Goal: Navigation & Orientation: Find specific page/section

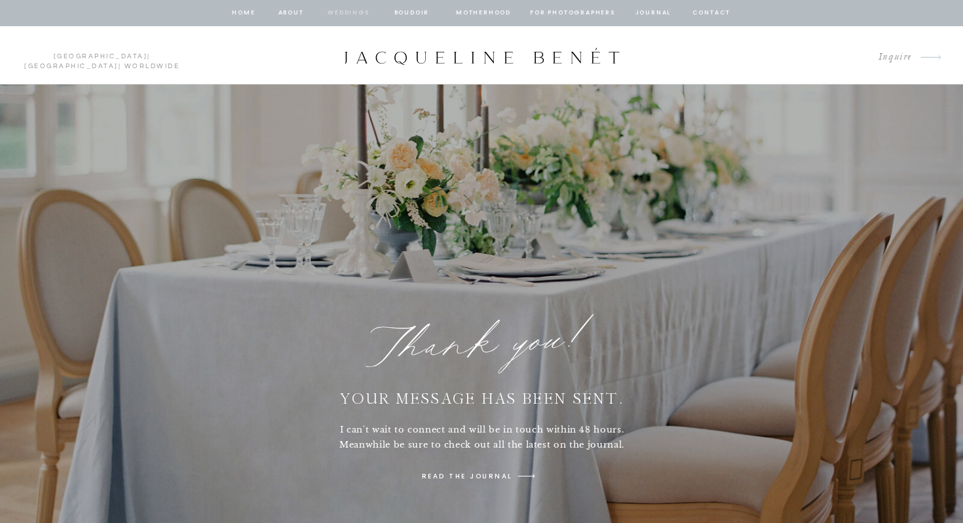
click at [352, 16] on nav "Weddings" at bounding box center [348, 13] width 45 height 12
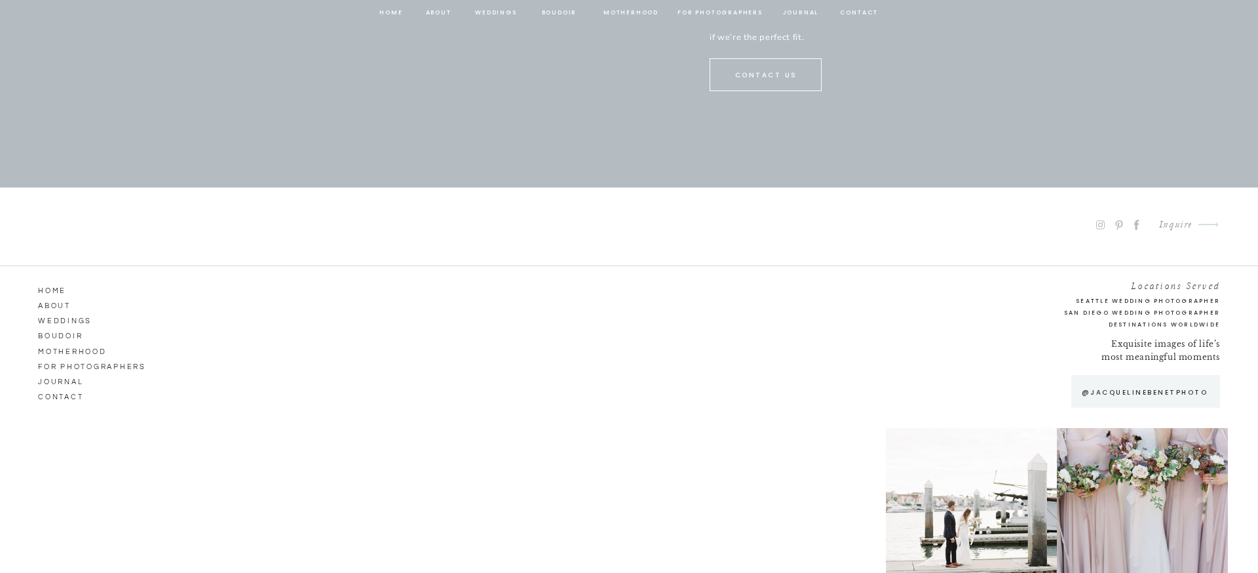
scroll to position [6909, 0]
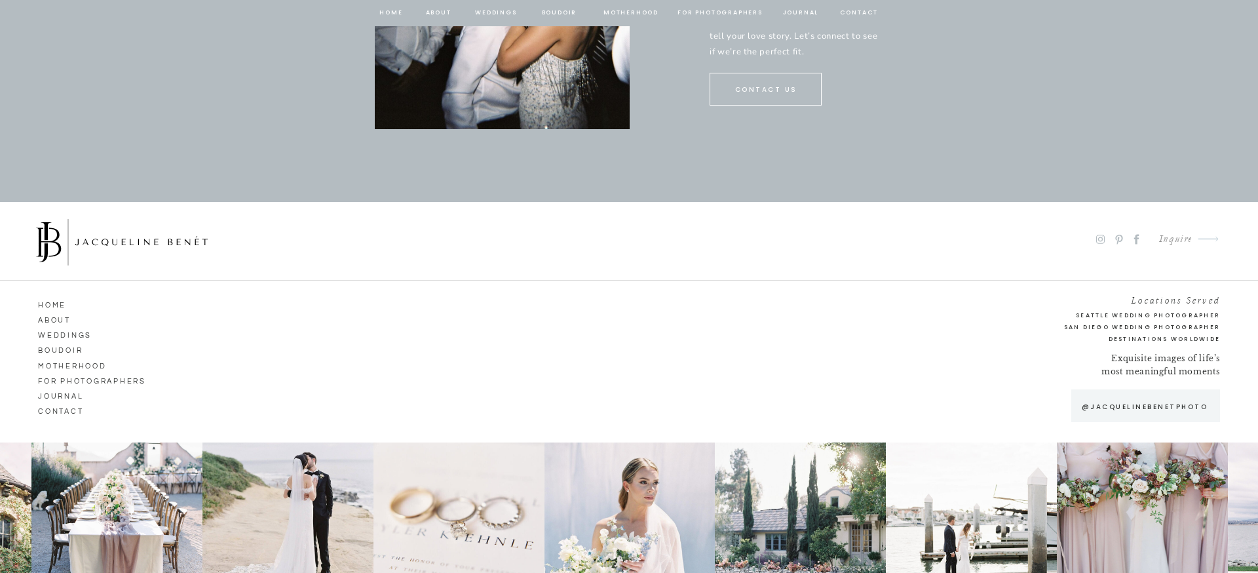
click at [60, 336] on nav "Weddings" at bounding box center [75, 334] width 75 height 12
